Goal: Navigation & Orientation: Find specific page/section

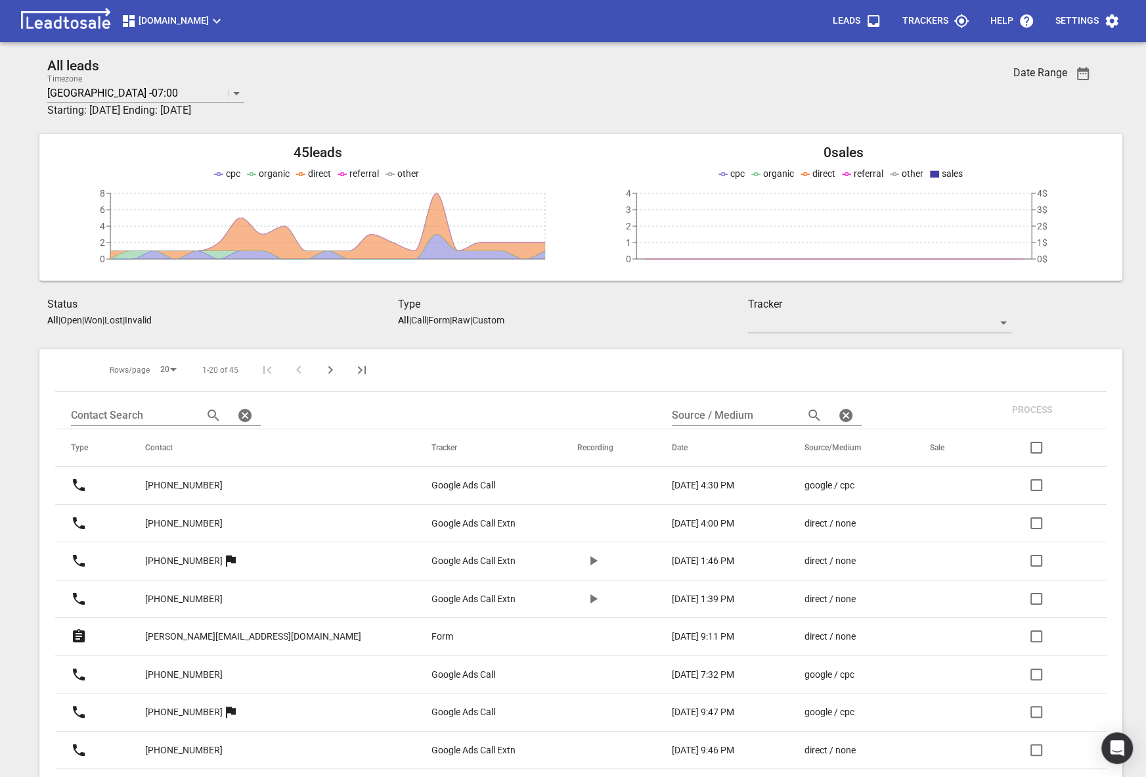
click at [184, 26] on span "[DOMAIN_NAME]" at bounding box center [173, 21] width 104 height 16
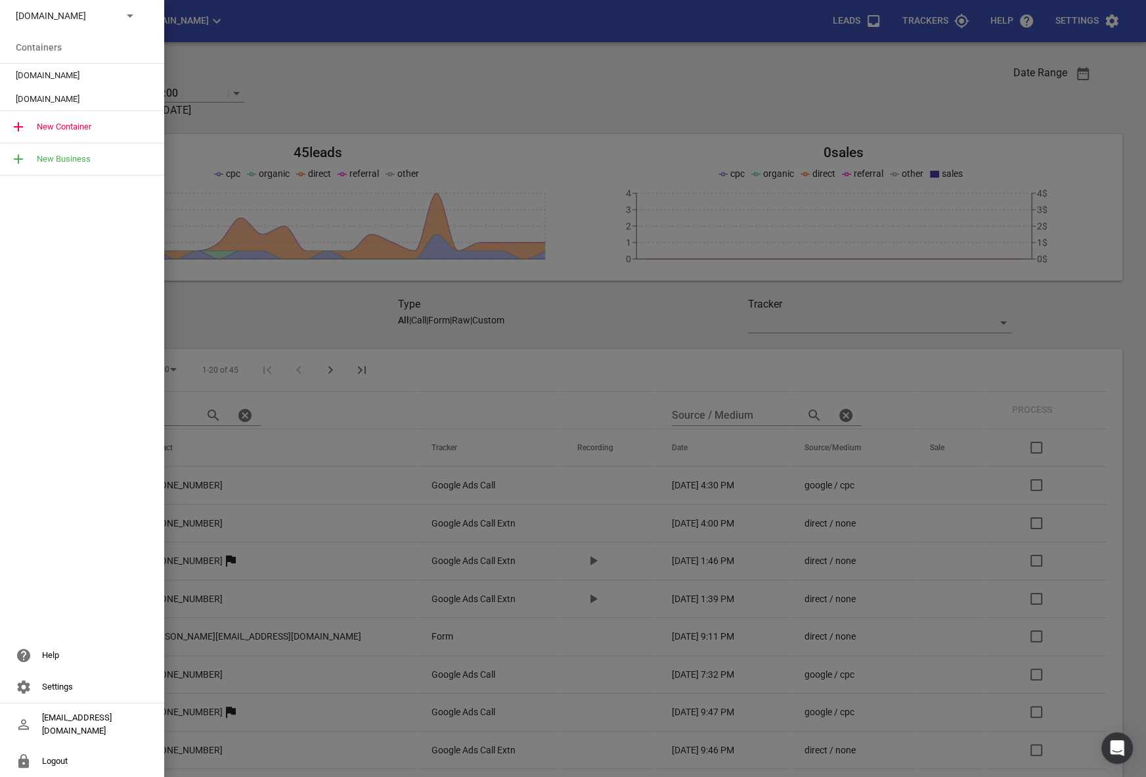
click at [294, 66] on div at bounding box center [573, 388] width 1146 height 777
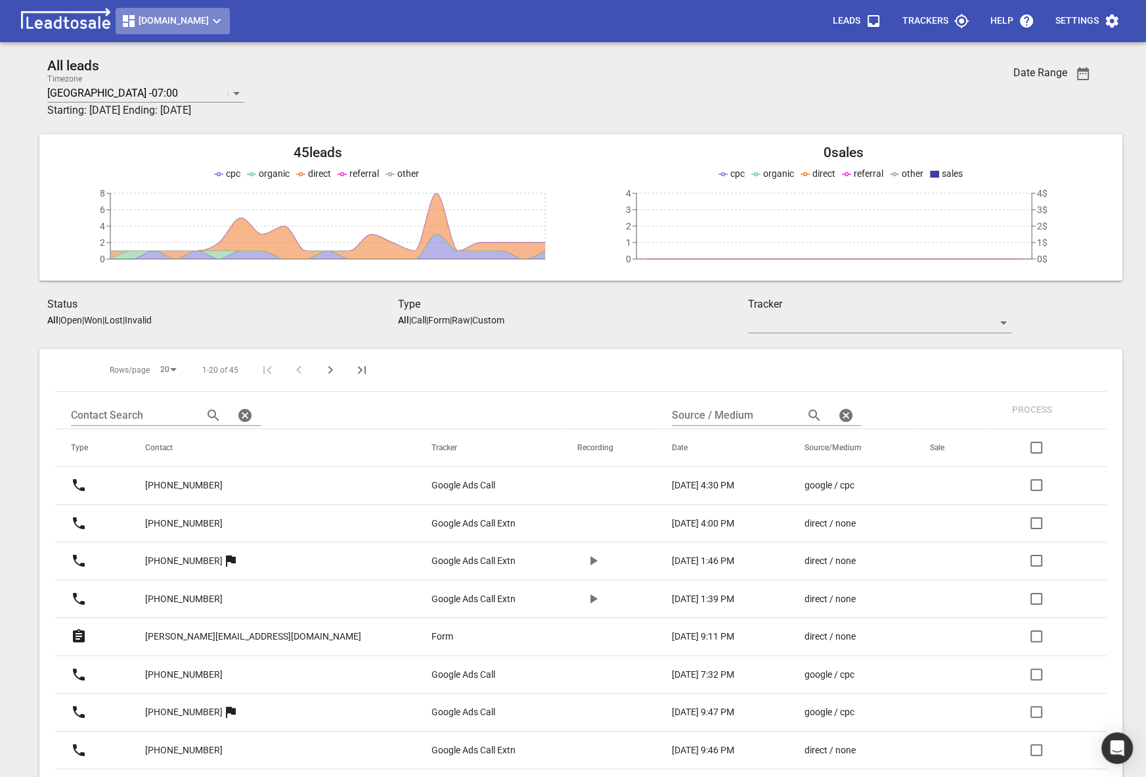
click at [145, 34] on button "[DOMAIN_NAME]" at bounding box center [173, 21] width 114 height 26
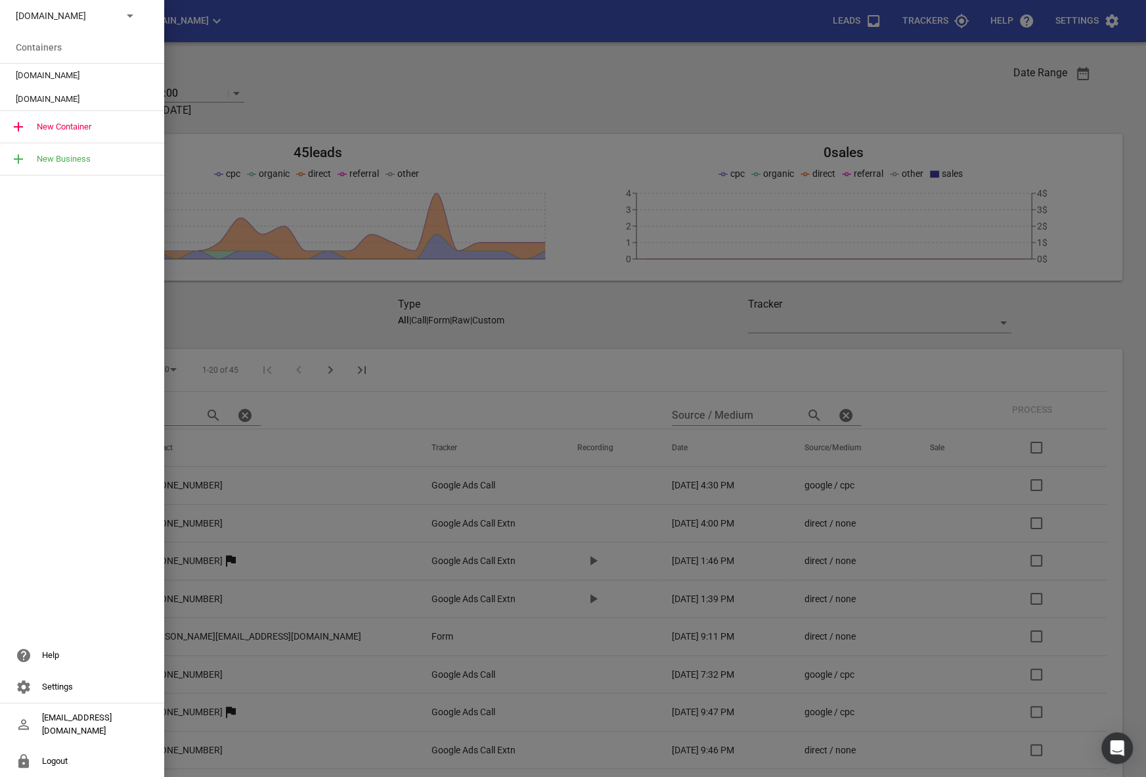
click at [95, 24] on div "[DOMAIN_NAME]" at bounding box center [82, 16] width 164 height 32
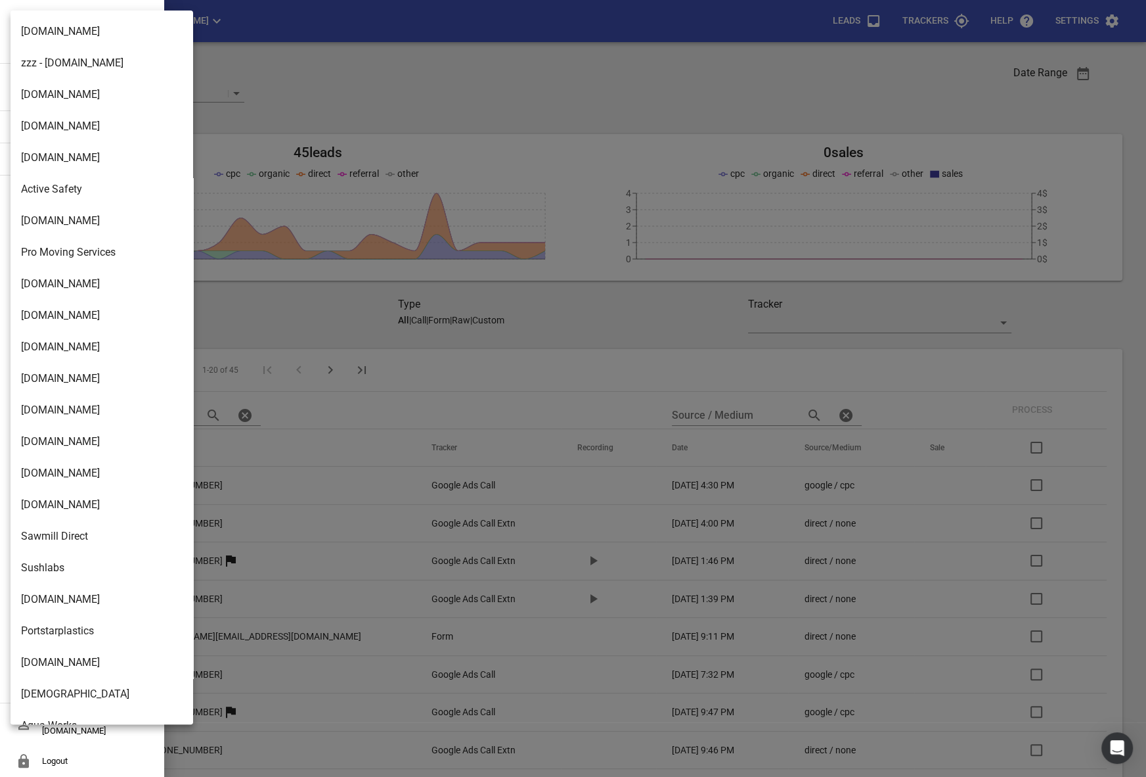
scroll to position [2103, 0]
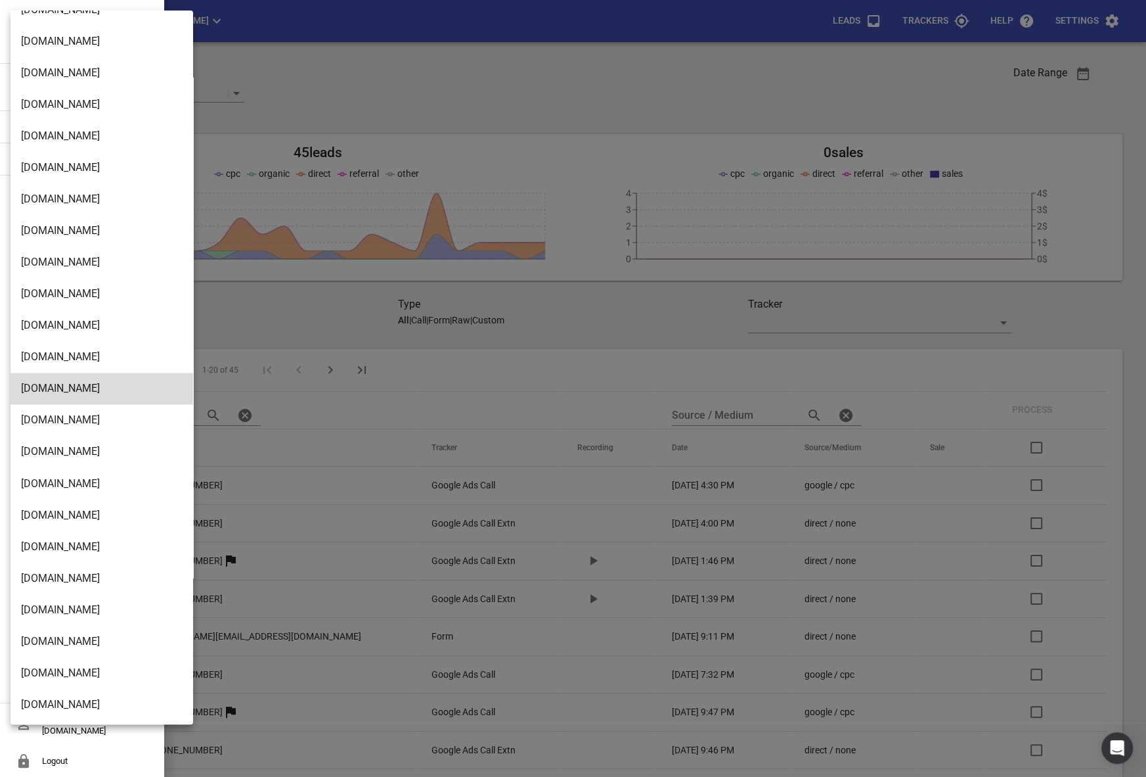
click at [62, 84] on li "[DOMAIN_NAME]" at bounding box center [102, 73] width 183 height 32
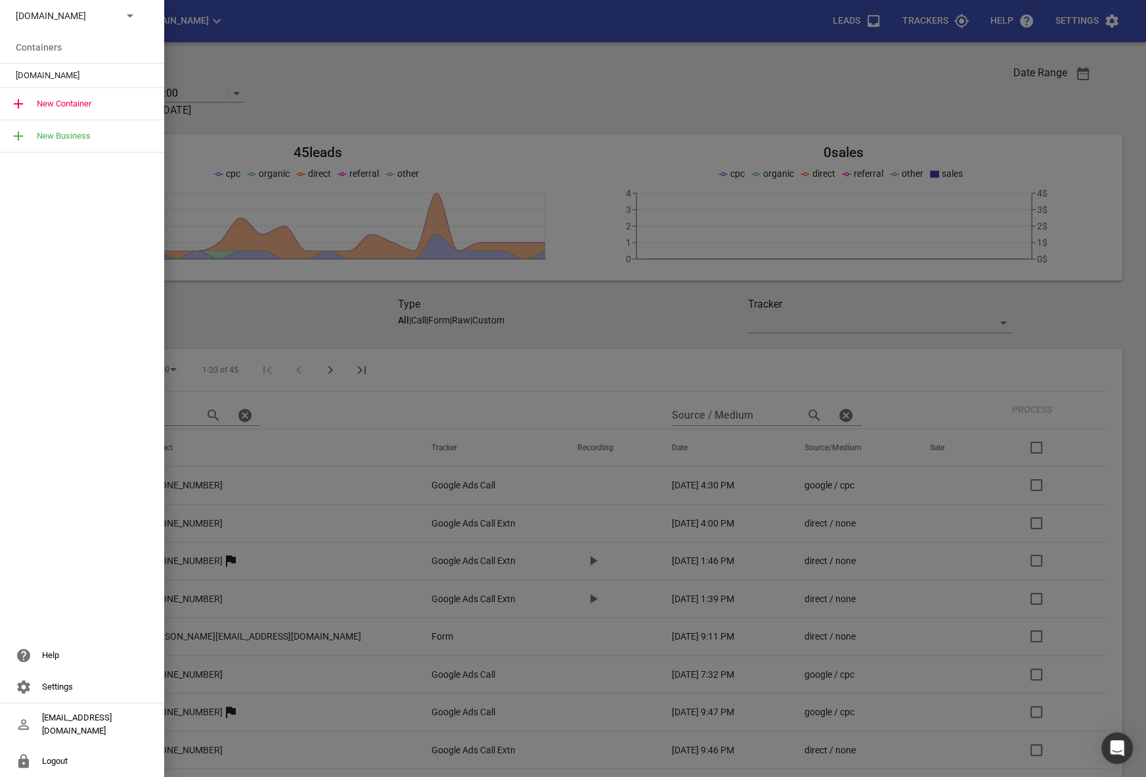
click at [56, 79] on span "[DOMAIN_NAME]" at bounding box center [77, 75] width 122 height 13
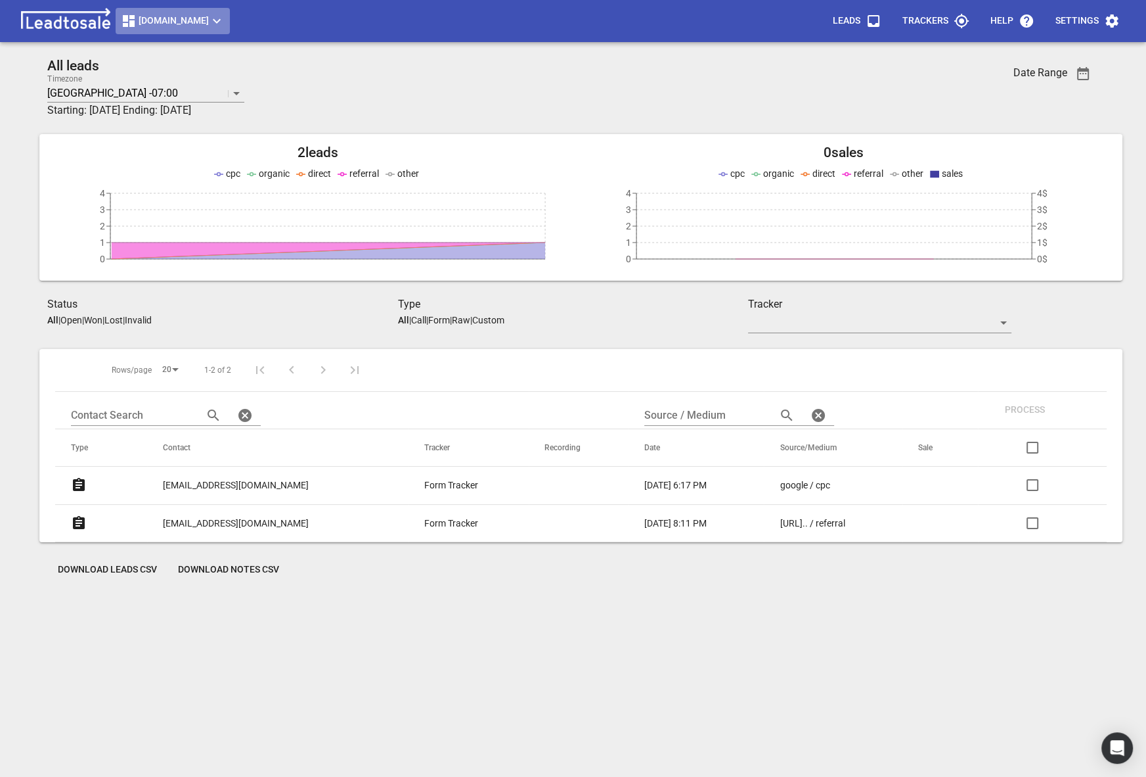
click at [145, 23] on span "[DOMAIN_NAME]" at bounding box center [173, 21] width 104 height 16
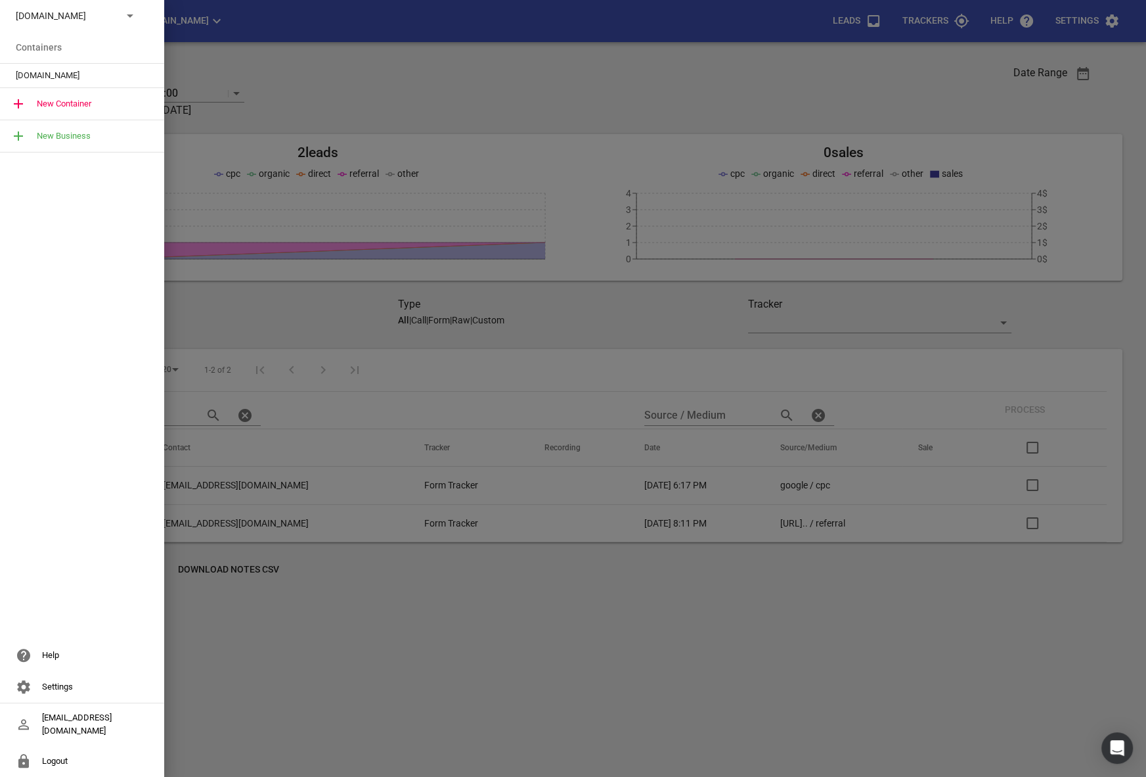
click at [79, 29] on div "[DOMAIN_NAME]" at bounding box center [82, 16] width 164 height 32
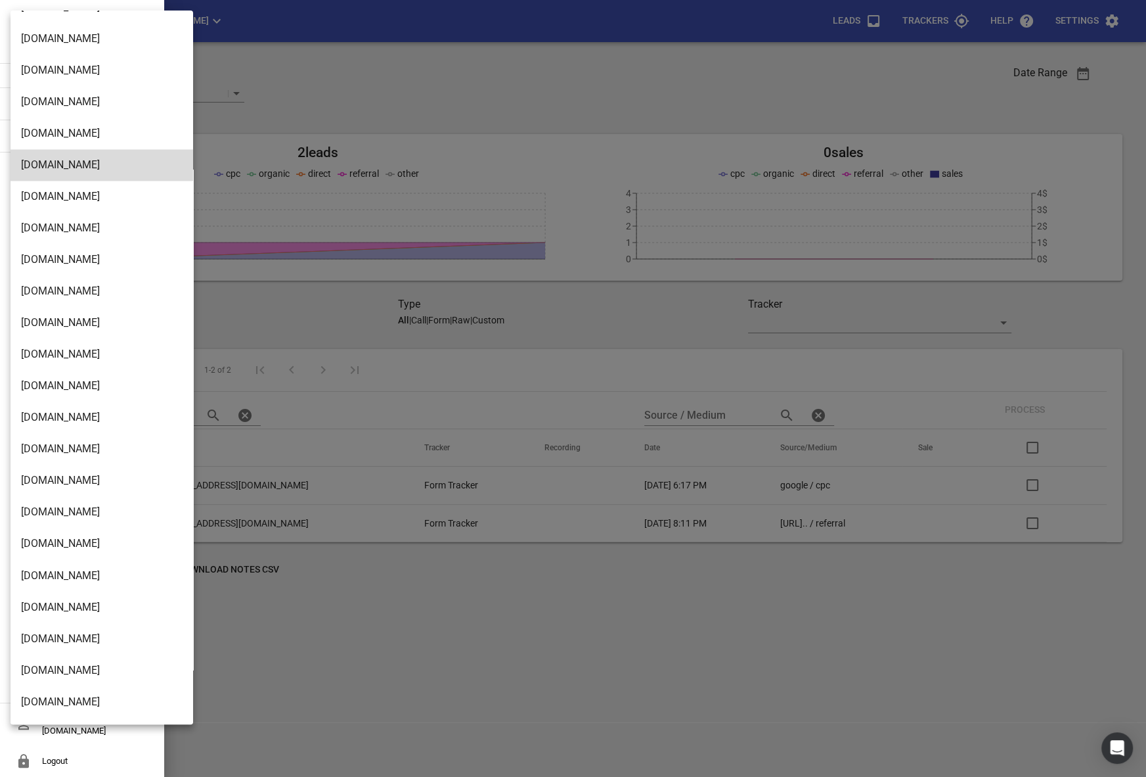
scroll to position [2103, 0]
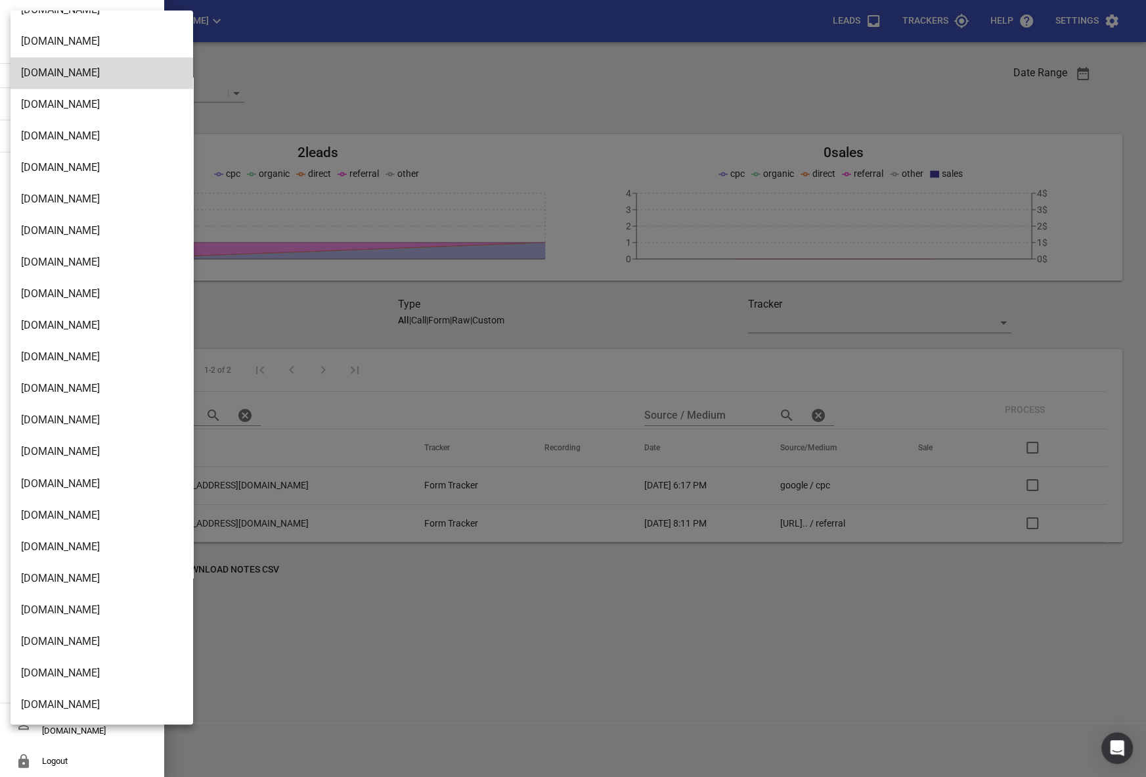
click at [59, 681] on li "[DOMAIN_NAME]" at bounding box center [102, 672] width 183 height 32
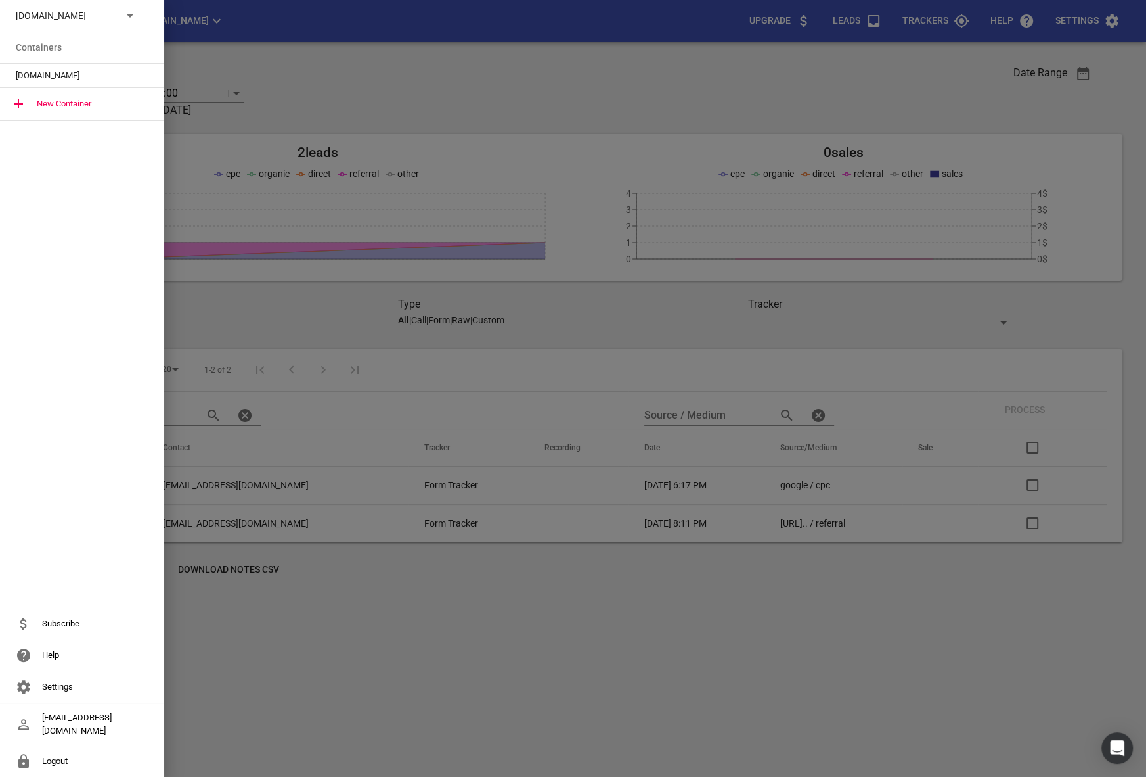
click at [53, 80] on span "[DOMAIN_NAME]" at bounding box center [77, 75] width 122 height 13
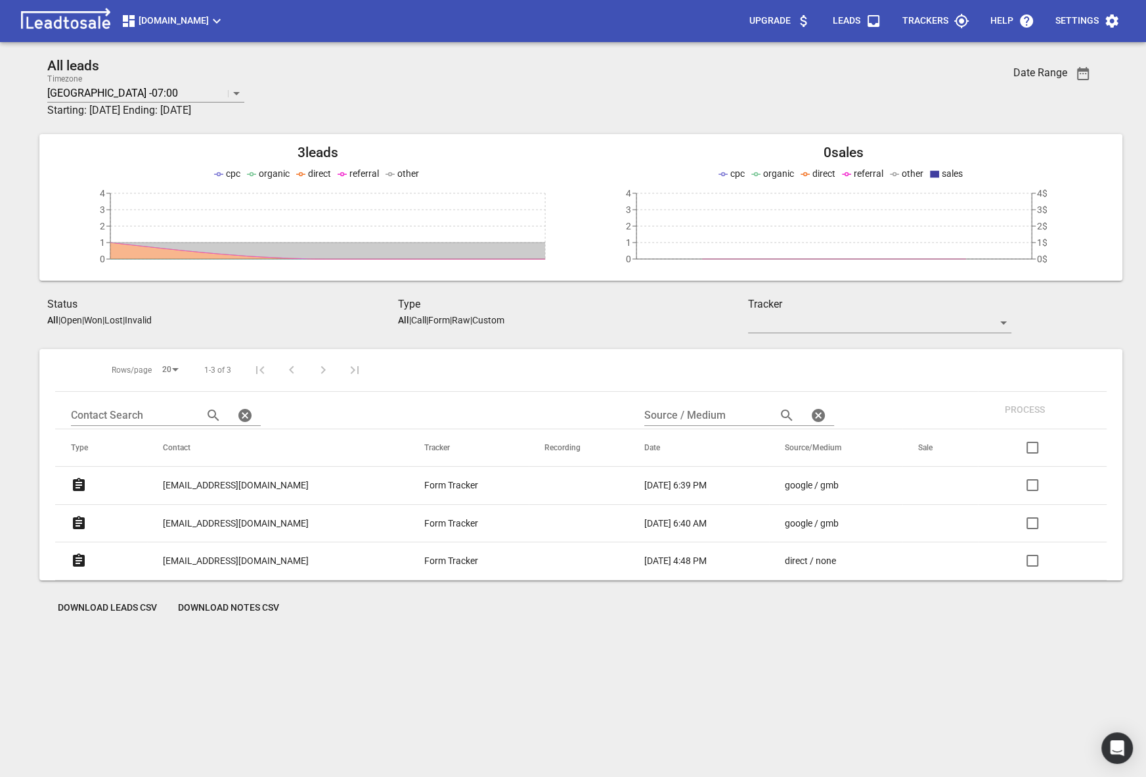
click at [212, 477] on link "[EMAIL_ADDRESS][DOMAIN_NAME]" at bounding box center [236, 485] width 146 height 32
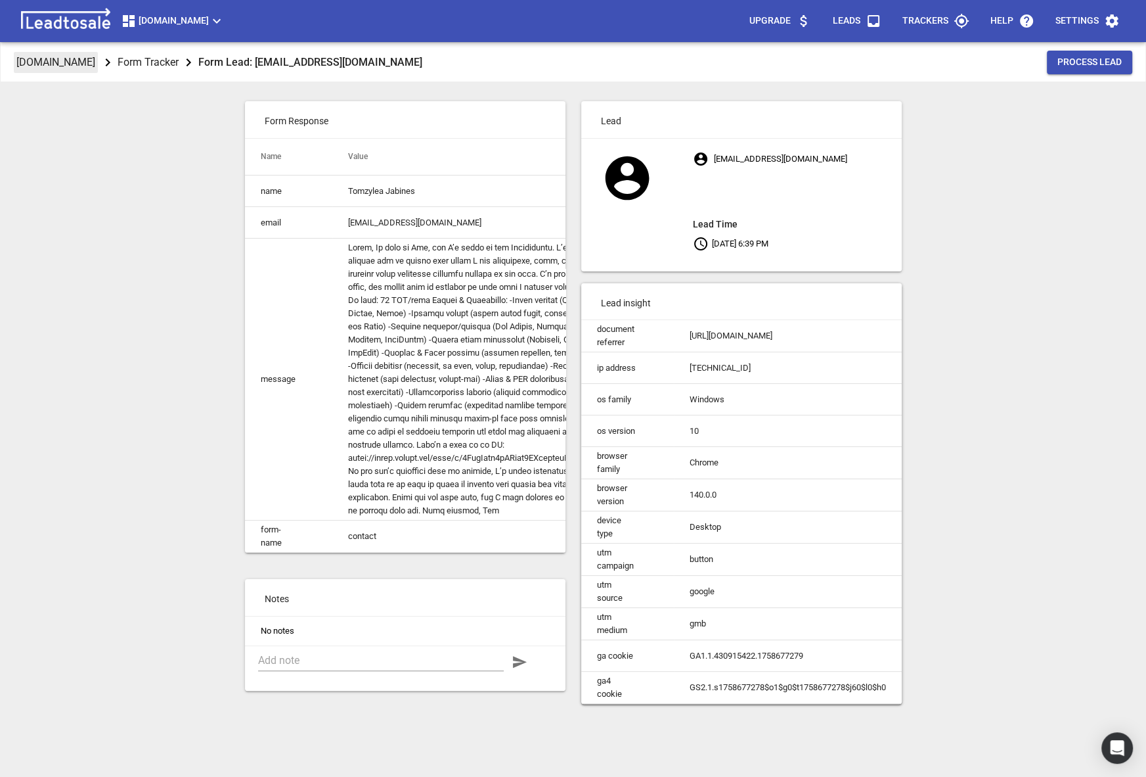
click at [88, 64] on p "[DOMAIN_NAME]" at bounding box center [55, 62] width 79 height 15
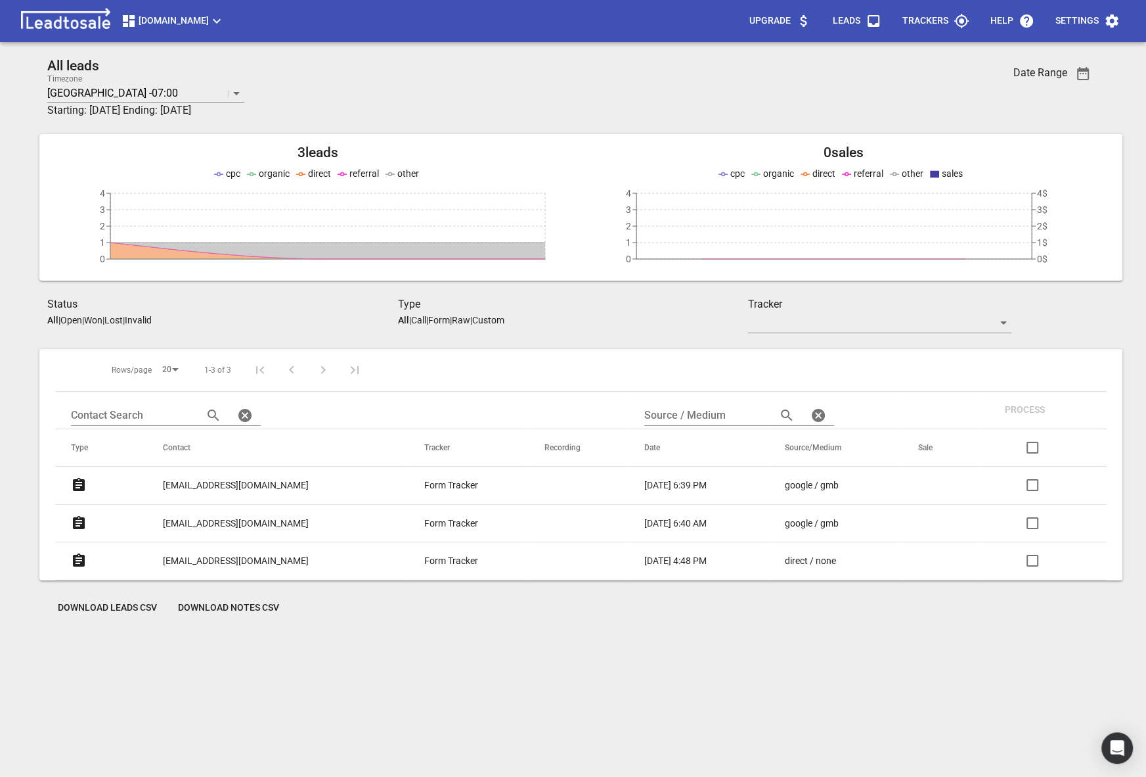
click at [164, 9] on button "[DOMAIN_NAME]" at bounding box center [173, 21] width 114 height 26
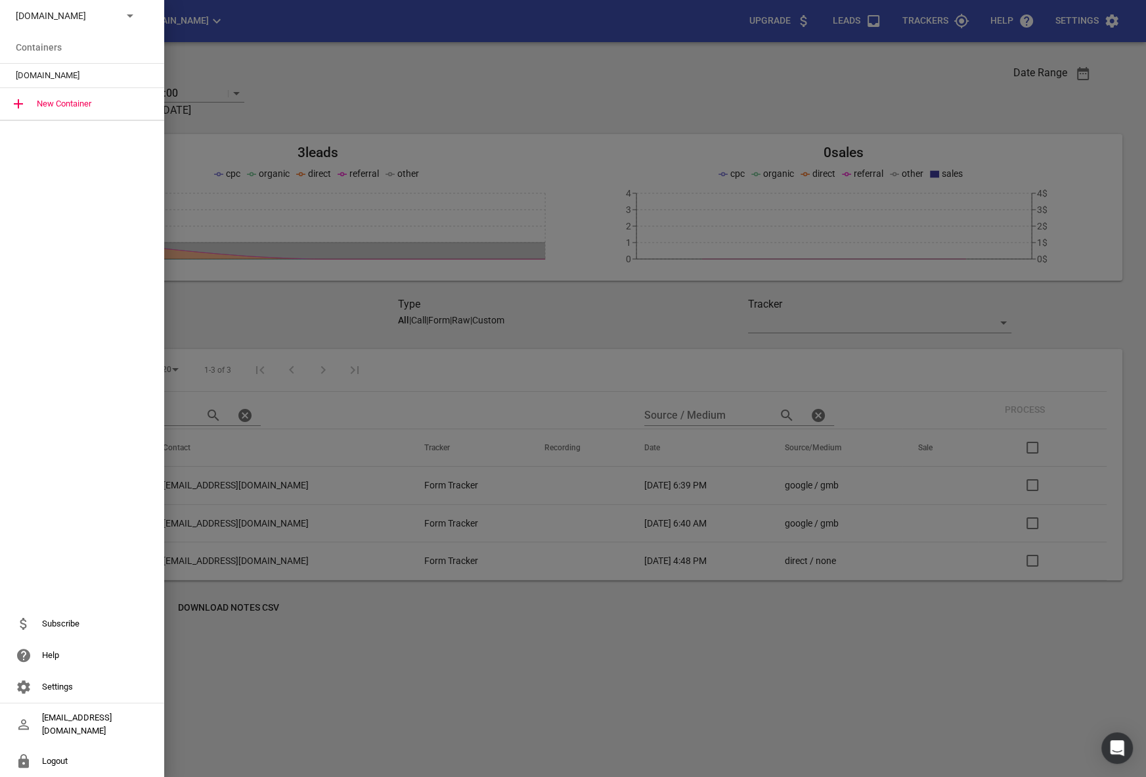
click at [104, 5] on div "[DOMAIN_NAME]" at bounding box center [82, 16] width 164 height 32
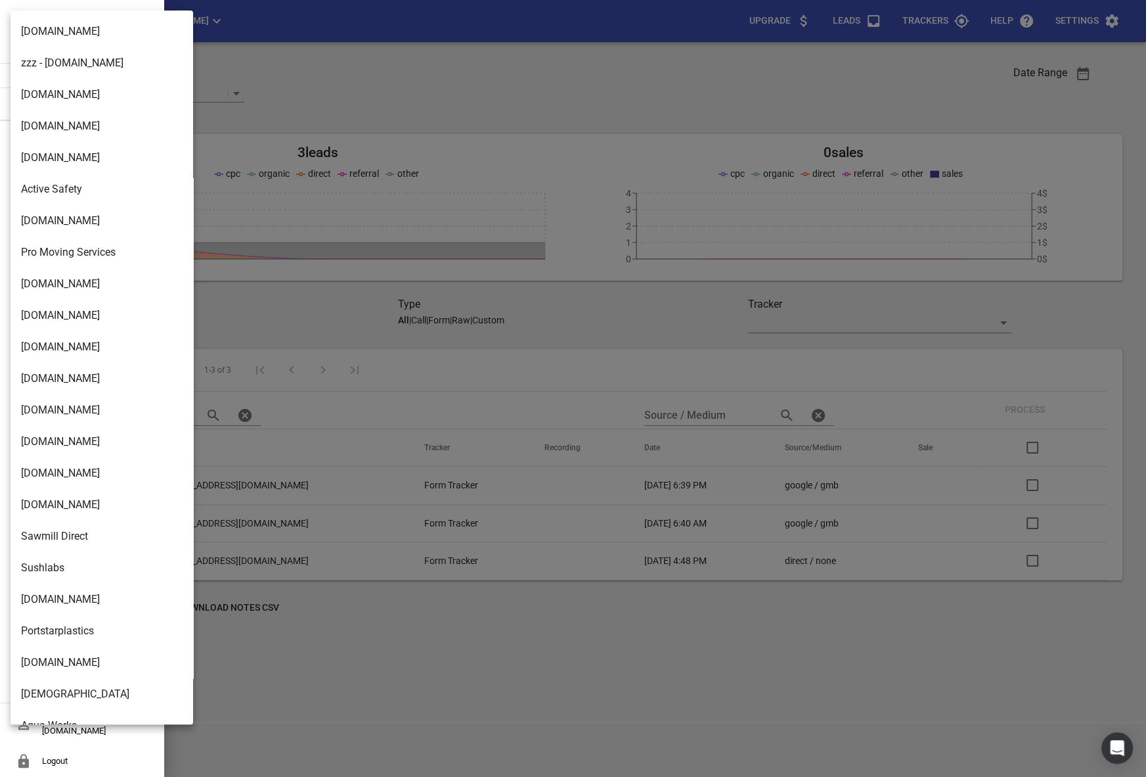
scroll to position [2103, 0]
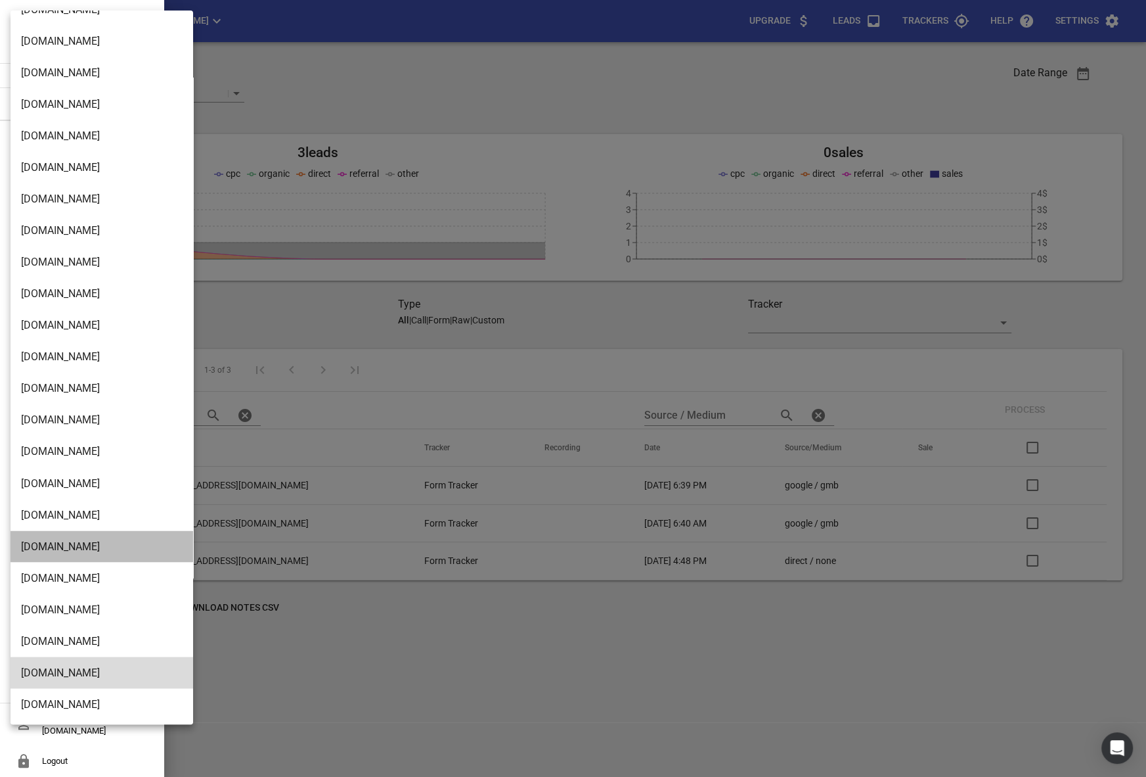
click at [66, 545] on li "[DOMAIN_NAME]" at bounding box center [102, 546] width 183 height 32
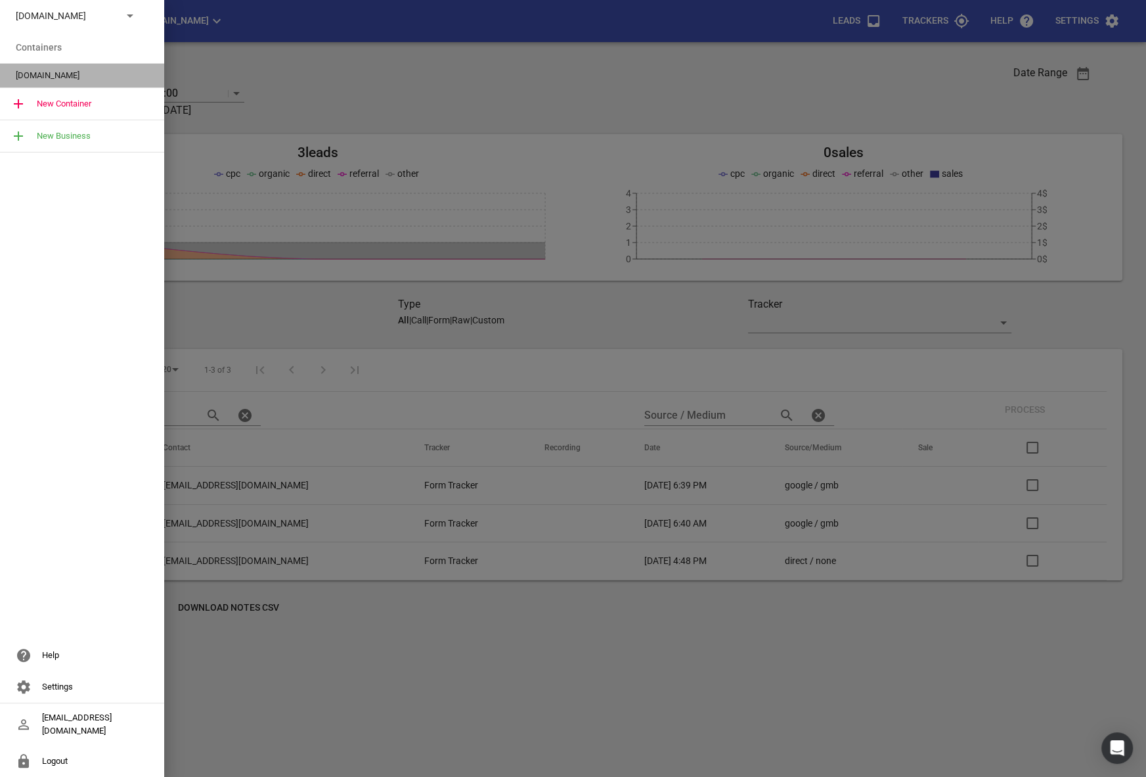
click at [46, 74] on span "[DOMAIN_NAME]" at bounding box center [77, 75] width 122 height 13
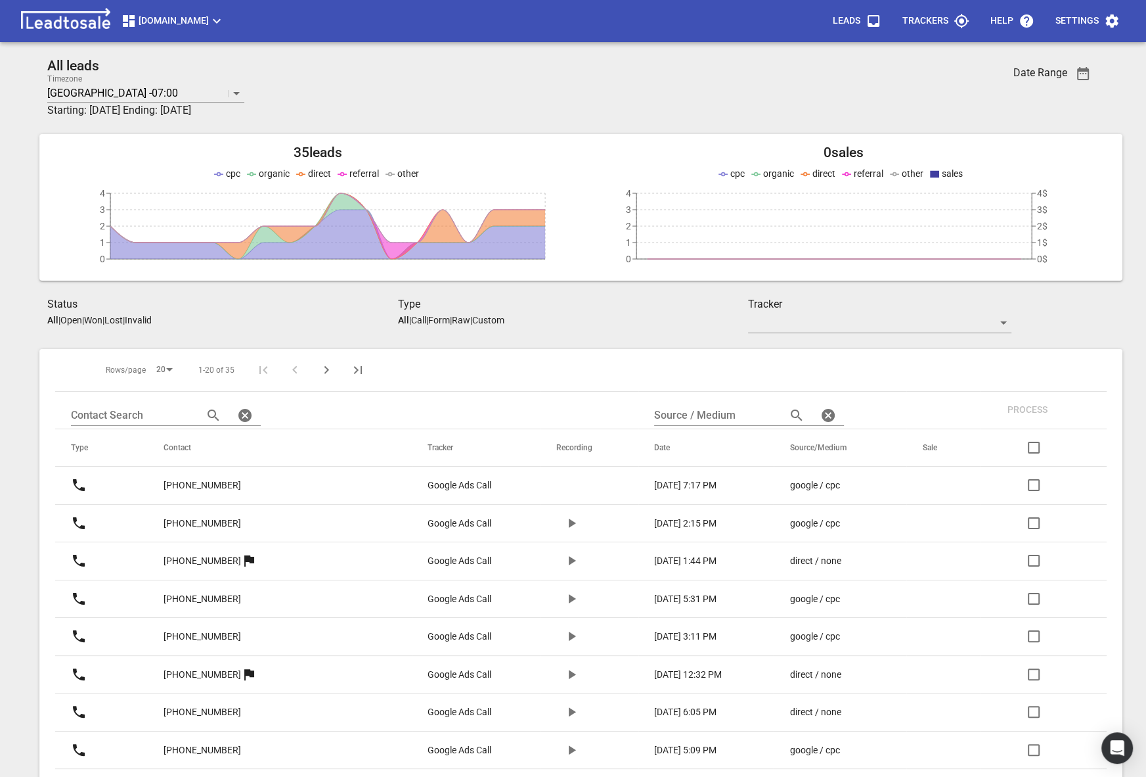
click at [206, 28] on span "[DOMAIN_NAME]" at bounding box center [173, 21] width 104 height 16
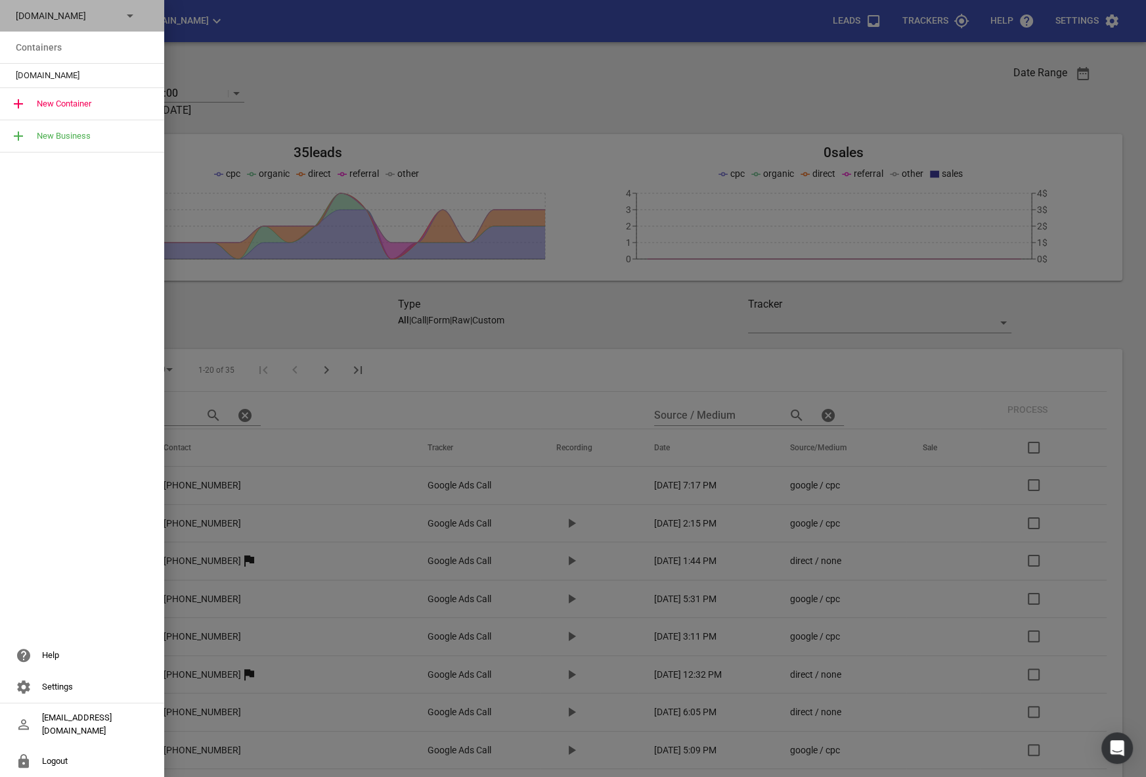
click at [107, 11] on p "[DOMAIN_NAME]" at bounding box center [64, 16] width 96 height 14
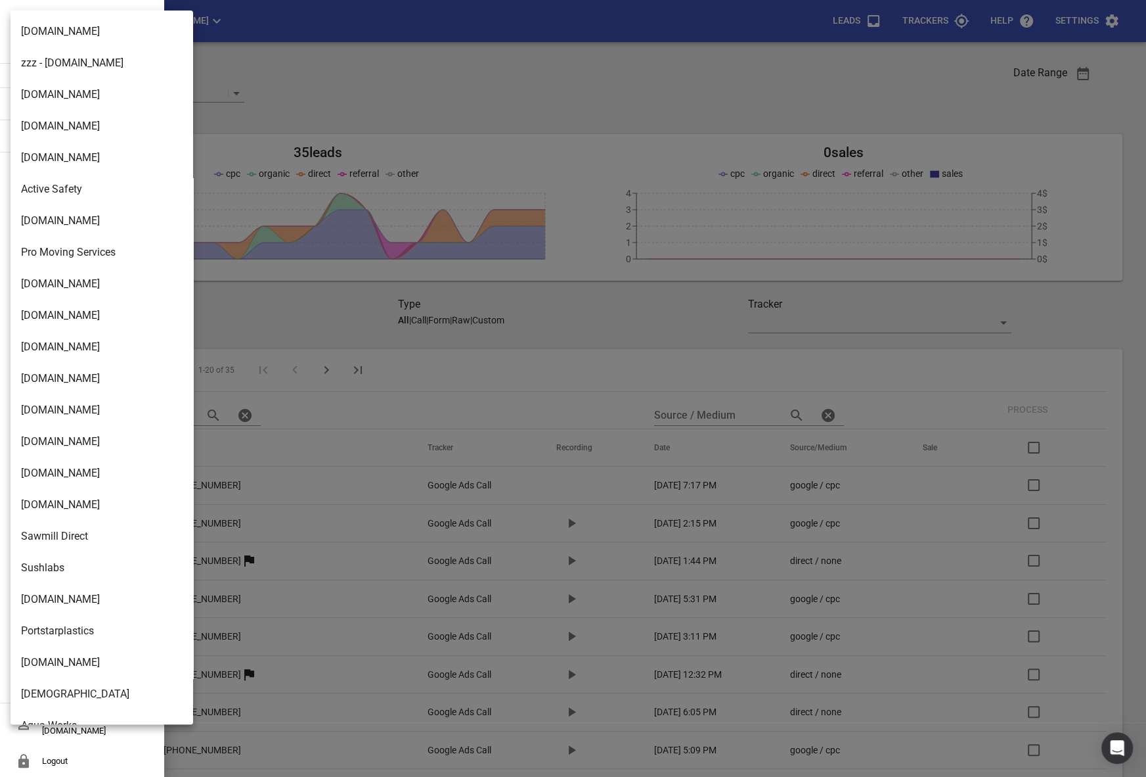
scroll to position [2103, 0]
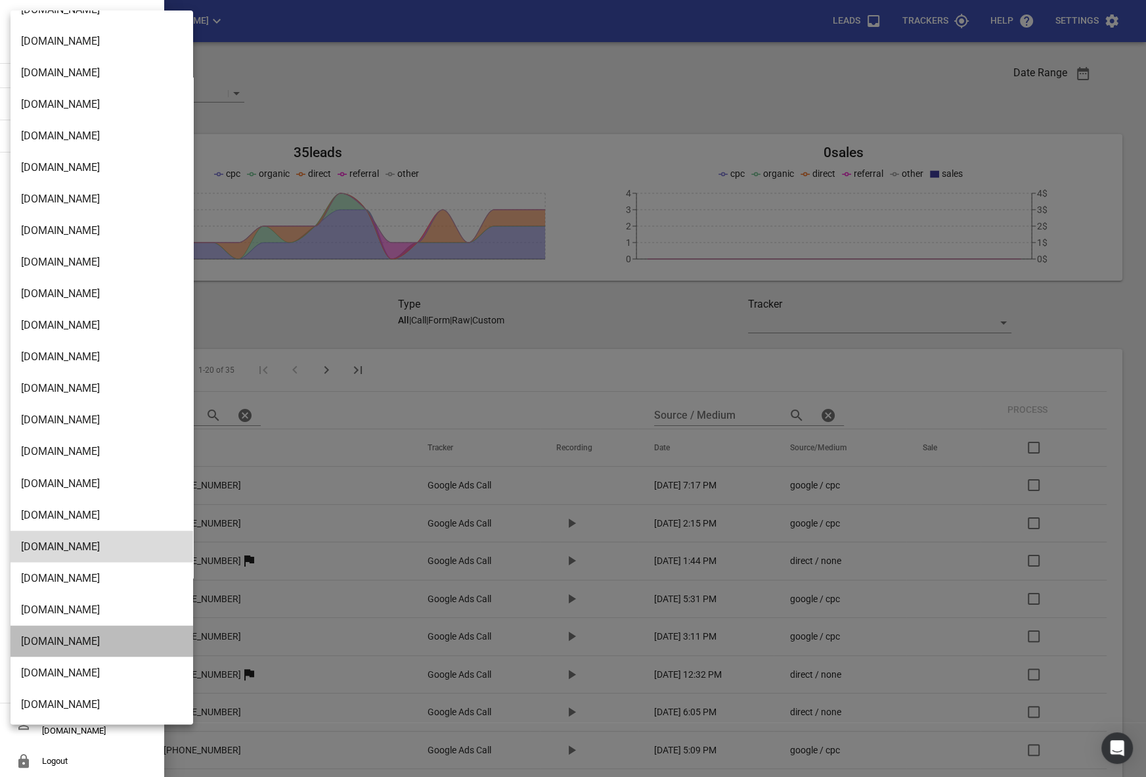
click at [61, 651] on li "[DOMAIN_NAME]" at bounding box center [102, 641] width 183 height 32
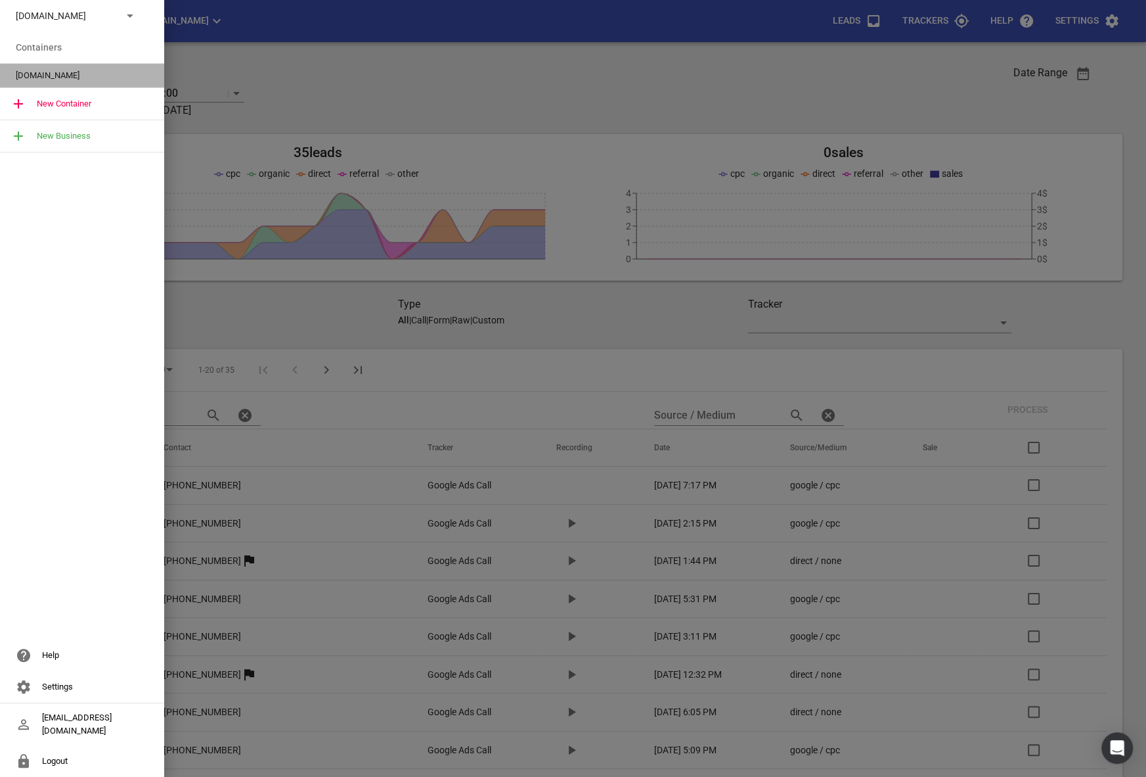
click at [28, 82] on div "[DOMAIN_NAME]" at bounding box center [82, 76] width 164 height 24
click at [56, 78] on span "[DOMAIN_NAME]" at bounding box center [77, 75] width 122 height 13
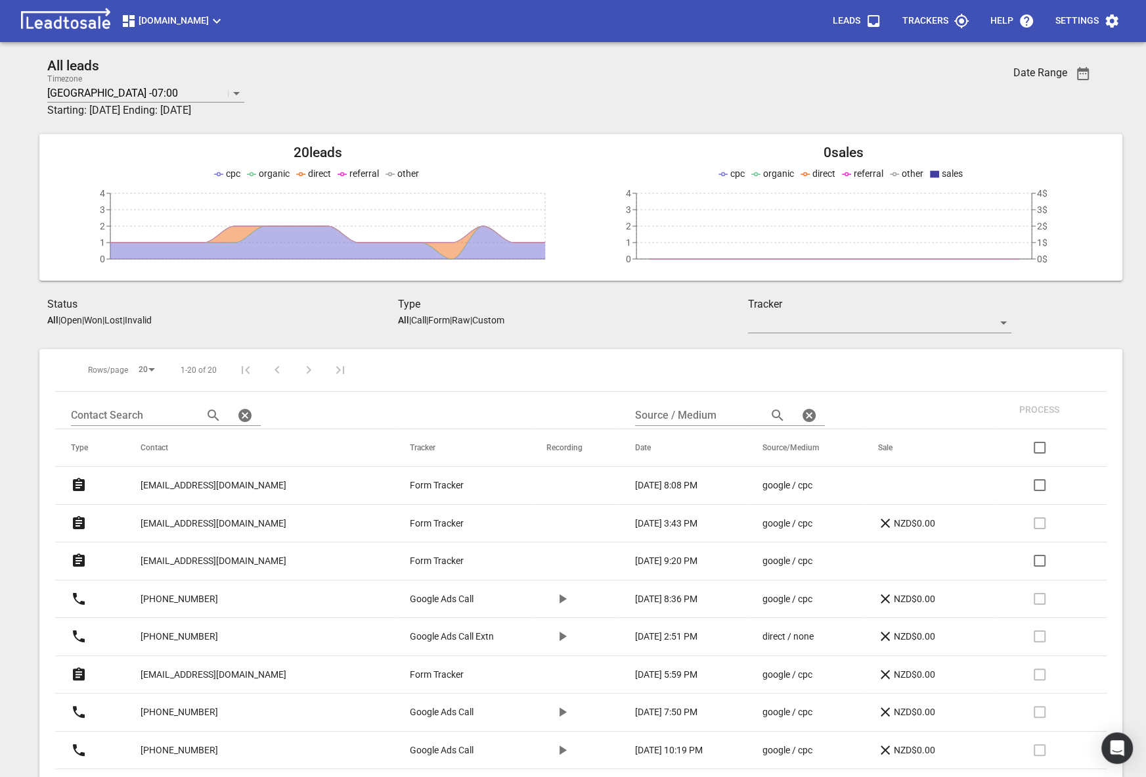
click at [208, 482] on p "[EMAIL_ADDRESS][DOMAIN_NAME]" at bounding box center [214, 485] width 146 height 14
click at [214, 22] on span "[DOMAIN_NAME]" at bounding box center [173, 21] width 104 height 16
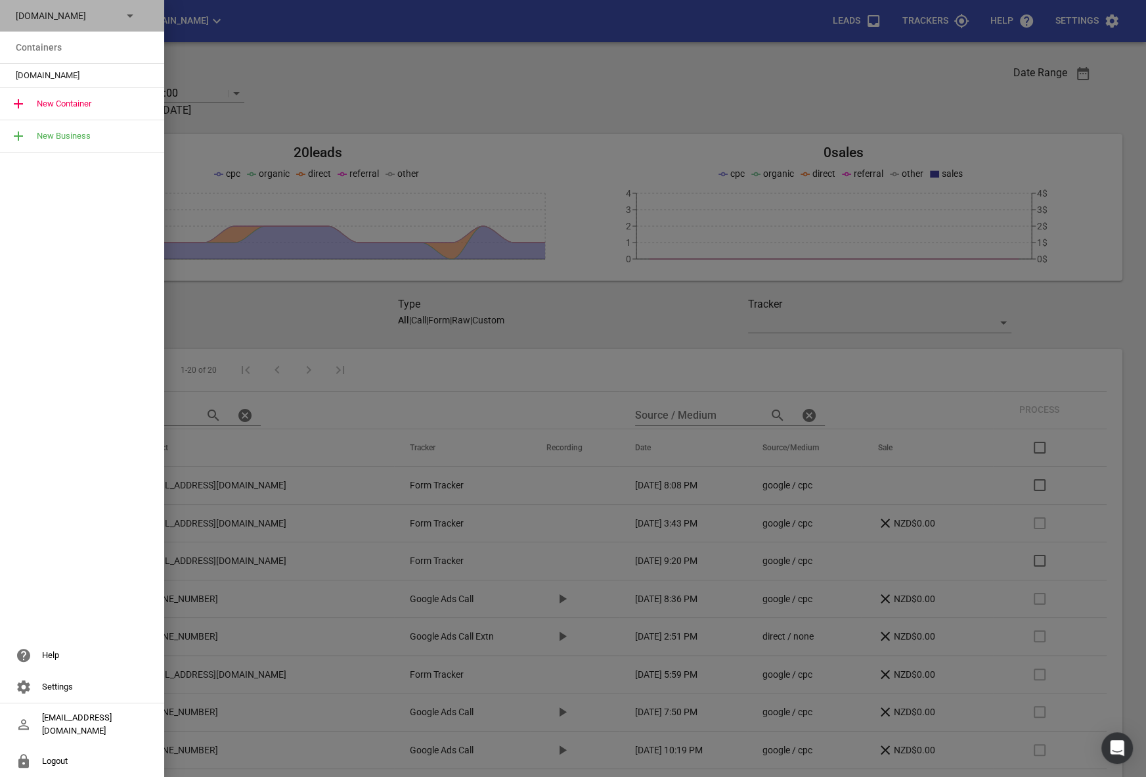
click at [116, 9] on div "[DOMAIN_NAME]" at bounding box center [69, 16] width 106 height 14
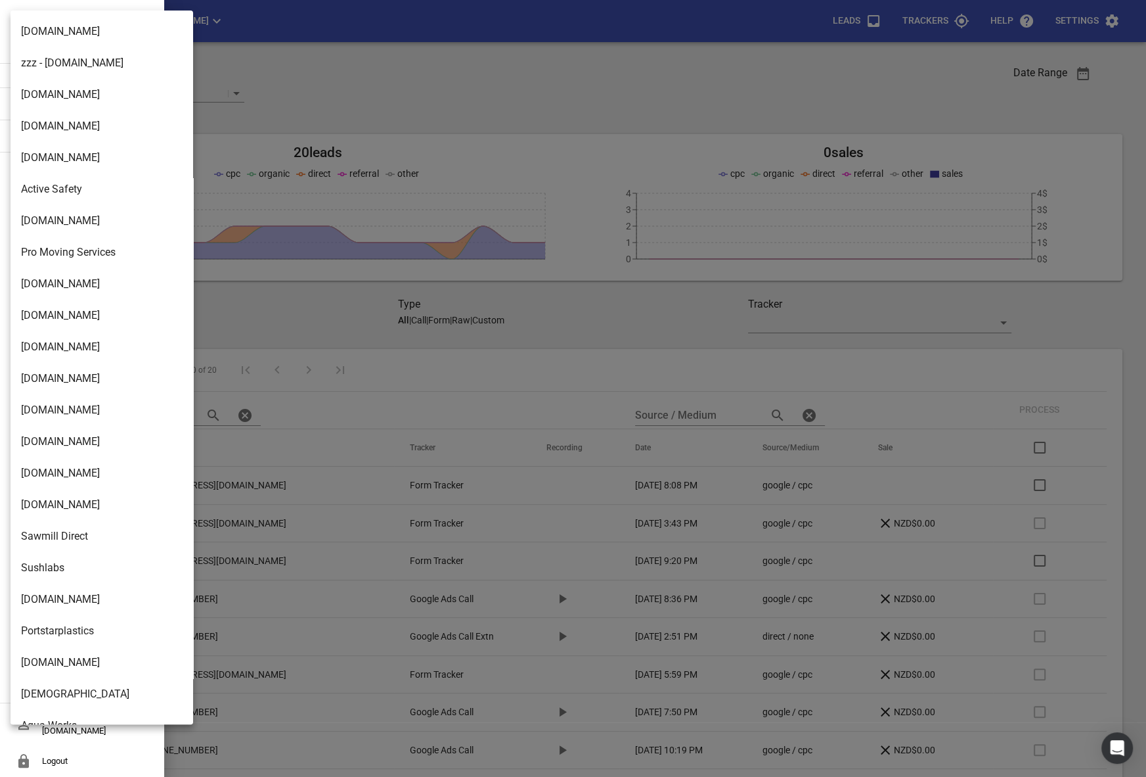
scroll to position [2103, 0]
